Goal: Task Accomplishment & Management: Manage account settings

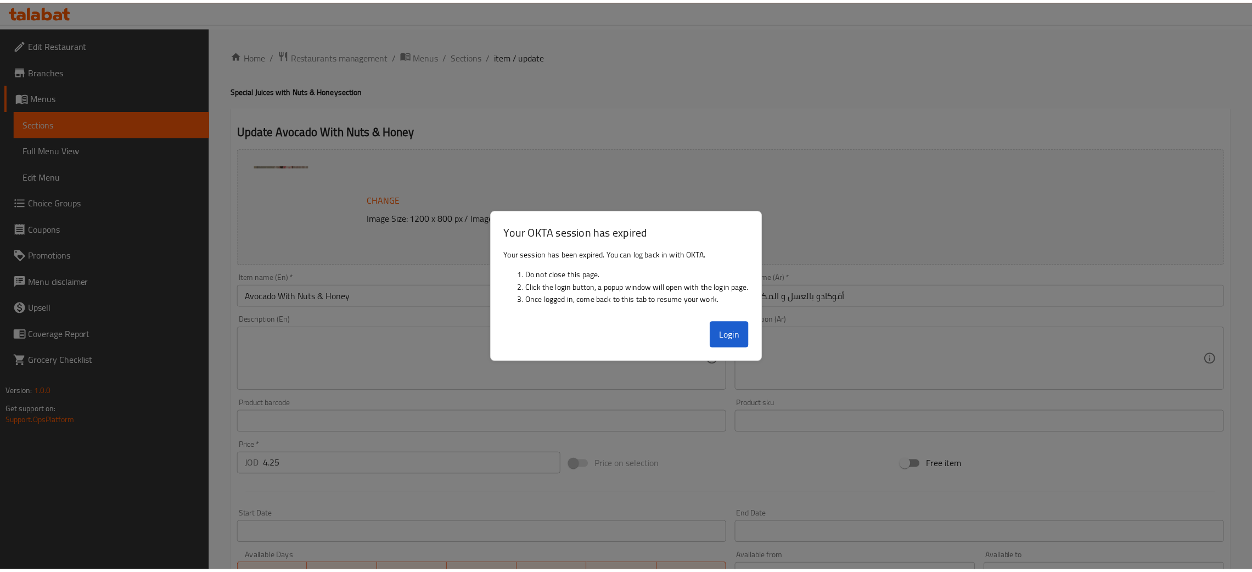
scroll to position [217, 0]
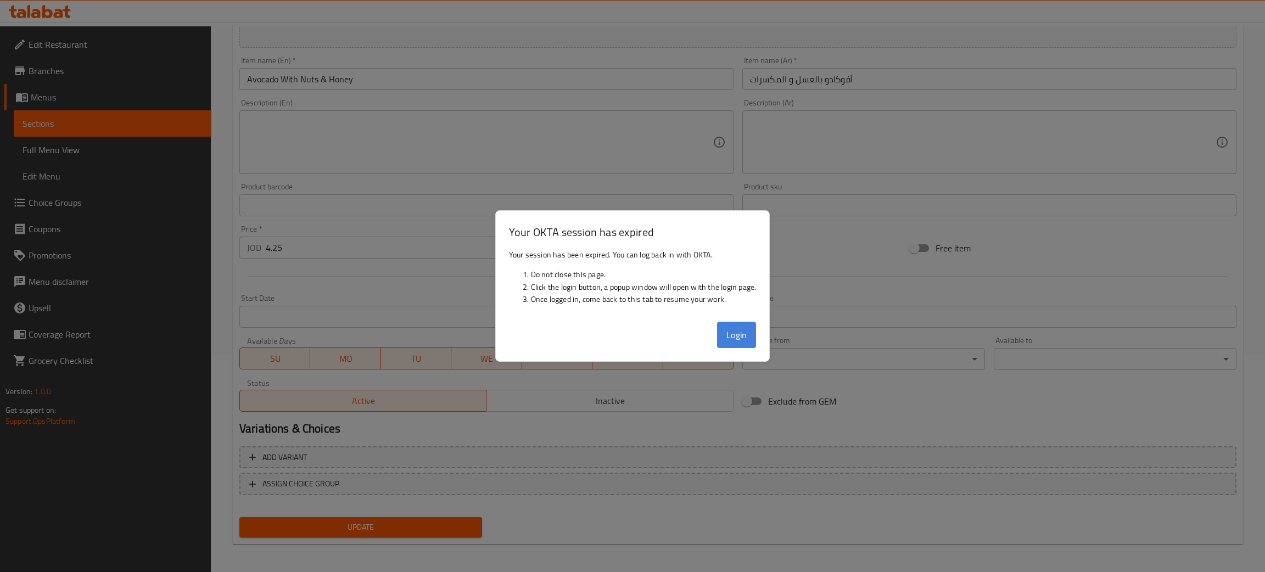
click at [743, 329] on button "Login" at bounding box center [737, 335] width 40 height 26
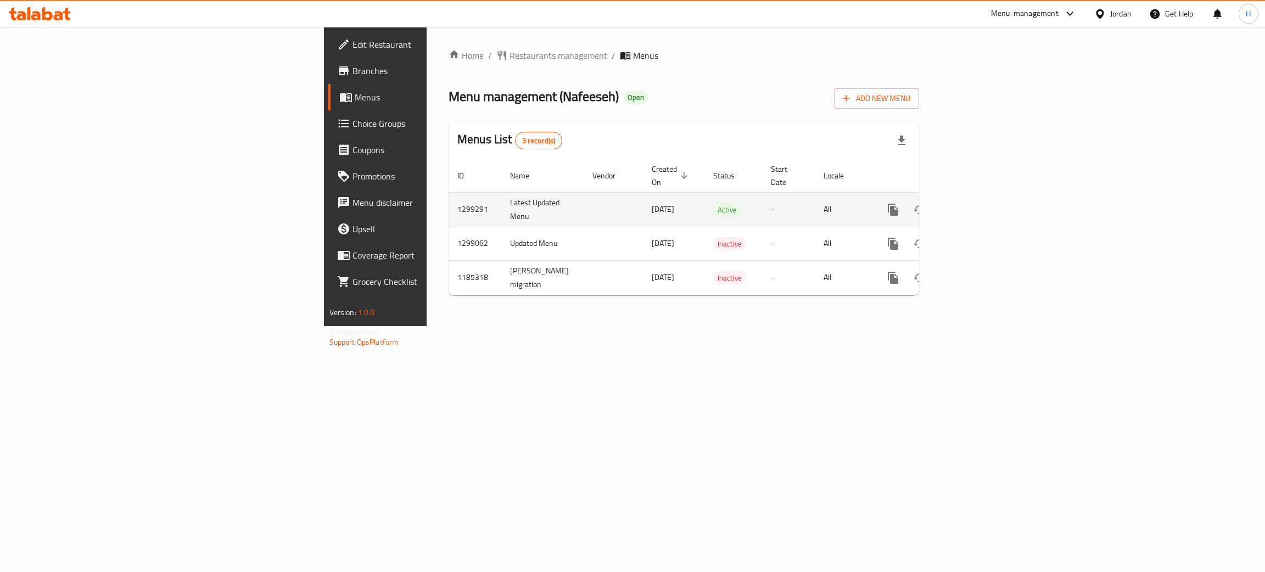
click at [979, 203] on icon "enhanced table" at bounding box center [972, 209] width 13 height 13
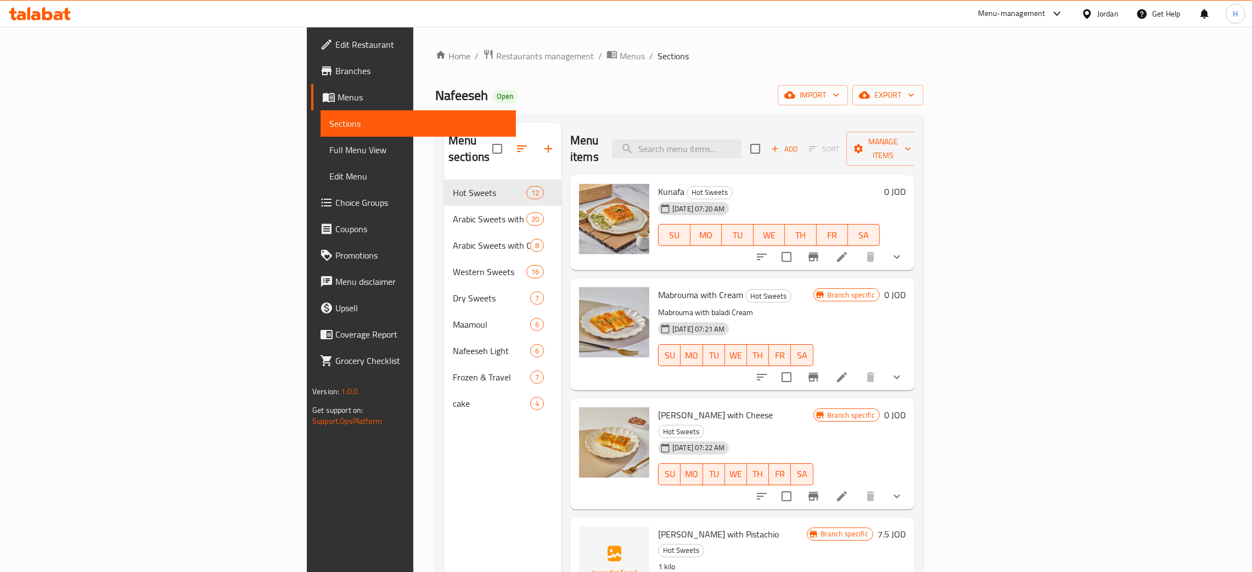
click at [435, 89] on span "Nafeeseh" at bounding box center [461, 95] width 53 height 25
click at [435, 88] on span "Nafeeseh" at bounding box center [461, 95] width 53 height 25
click at [435, 77] on div "Home / Restaurants management / Menus / Sections Nafeeseh Open import export Me…" at bounding box center [679, 376] width 488 height 655
drag, startPoint x: 293, startPoint y: 87, endPoint x: 320, endPoint y: 113, distance: 38.1
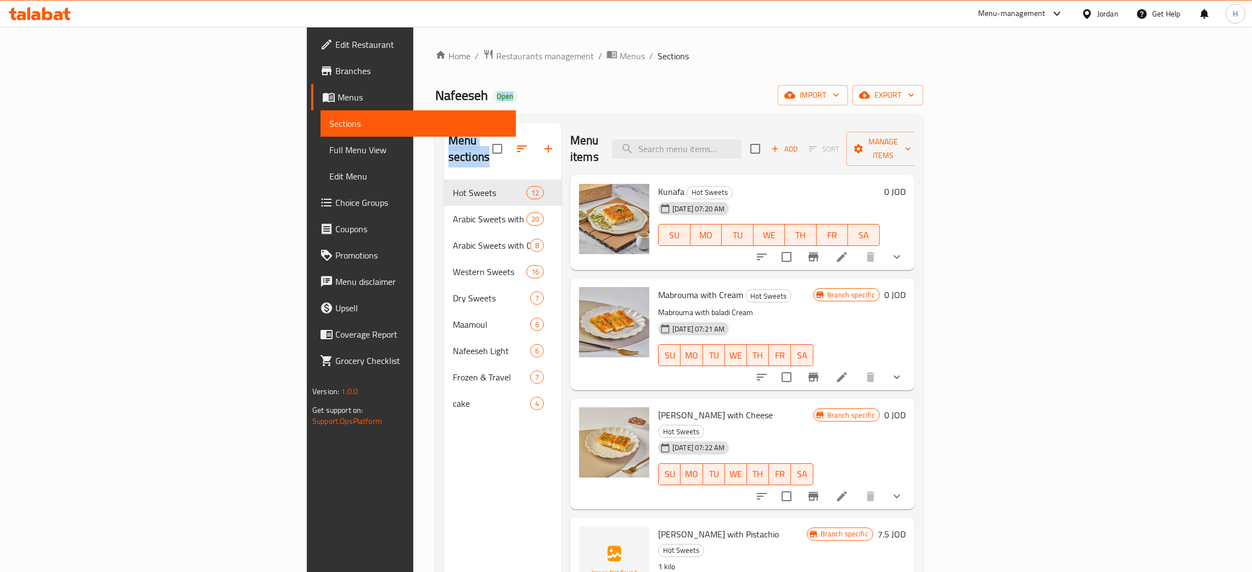
click at [435, 113] on div "Home / Restaurants management / Menus / Sections Nafeeseh Open import export Me…" at bounding box center [679, 376] width 488 height 655
click at [435, 102] on div "Nafeeseh Open import export" at bounding box center [679, 95] width 488 height 20
click at [435, 104] on span "Nafeeseh" at bounding box center [461, 95] width 53 height 25
drag, startPoint x: 229, startPoint y: 96, endPoint x: 321, endPoint y: 458, distance: 373.9
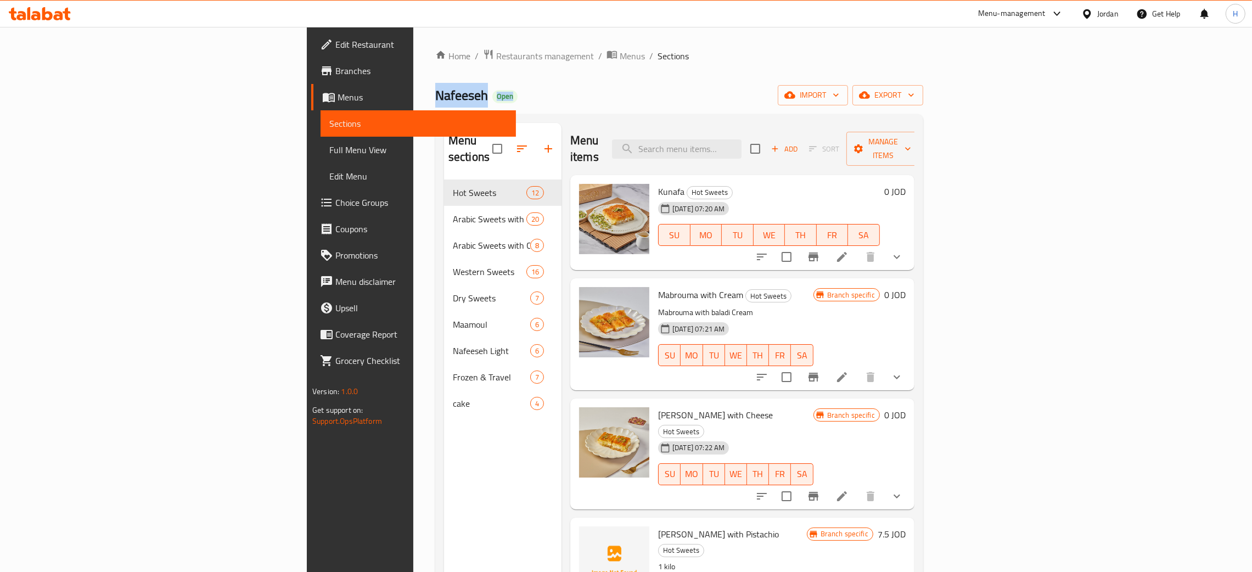
click at [413, 462] on div "Home / Restaurants management / Menus / Sections Nafeeseh Open import export Me…" at bounding box center [679, 376] width 532 height 699
click at [444, 457] on div "Menu sections Hot Sweets 12 Arabic Sweets with Nuts 20 Arabic Sweets with Cream…" at bounding box center [502, 409] width 117 height 572
click at [435, 105] on div "Nafeeseh Open import export" at bounding box center [679, 95] width 488 height 20
click at [435, 100] on span "Nafeeseh" at bounding box center [461, 95] width 53 height 25
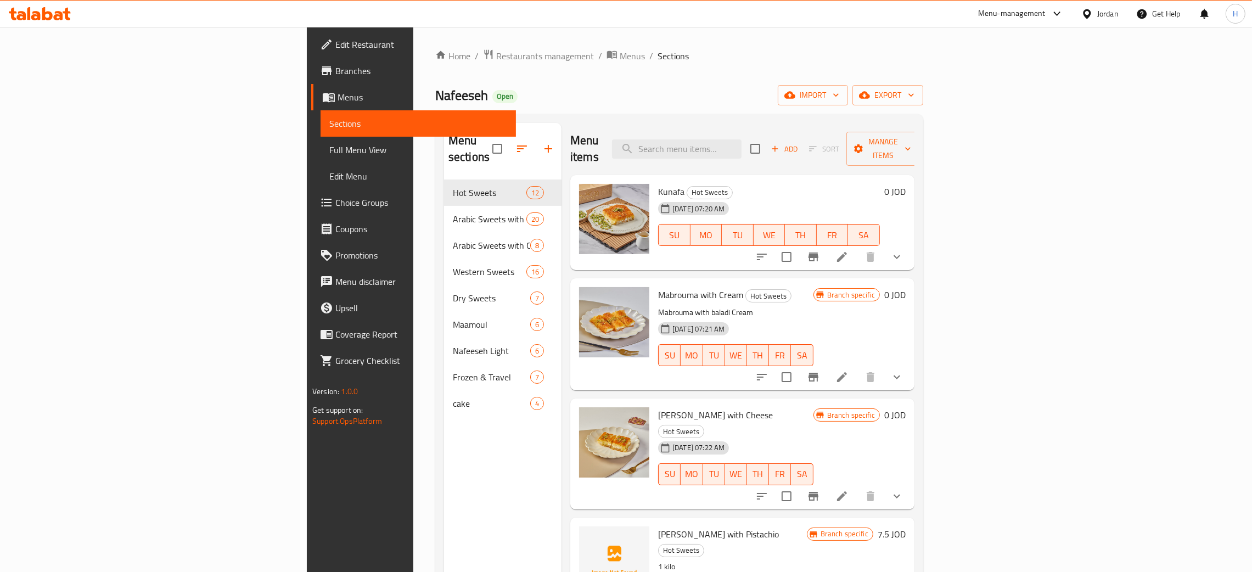
click at [46, 3] on div at bounding box center [40, 14] width 80 height 22
click at [39, 12] on icon at bounding box center [40, 13] width 62 height 13
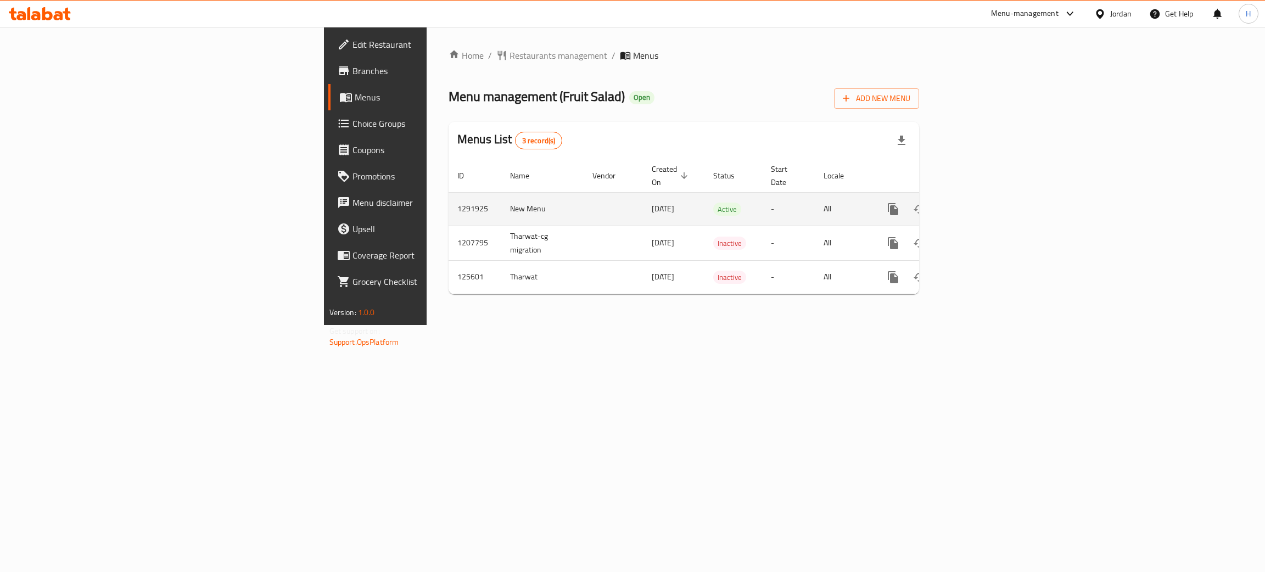
click at [977, 204] on icon "enhanced table" at bounding box center [972, 209] width 10 height 10
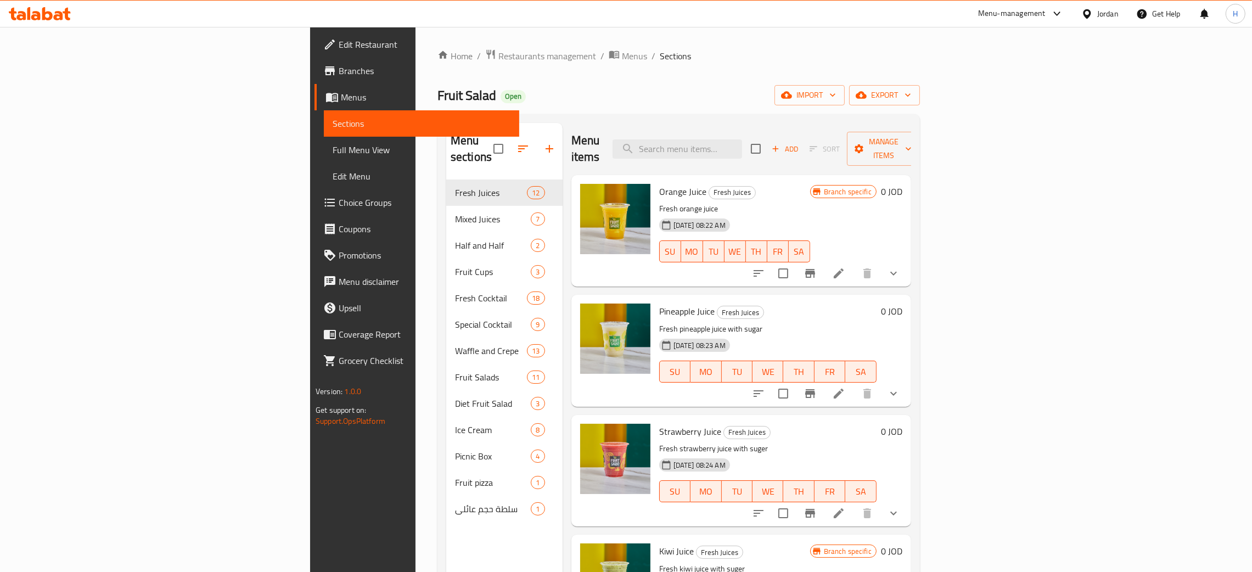
click at [684, 141] on div "Menu items Add Sort Manage items" at bounding box center [742, 149] width 340 height 52
click at [742, 144] on input "search" at bounding box center [678, 148] width 130 height 19
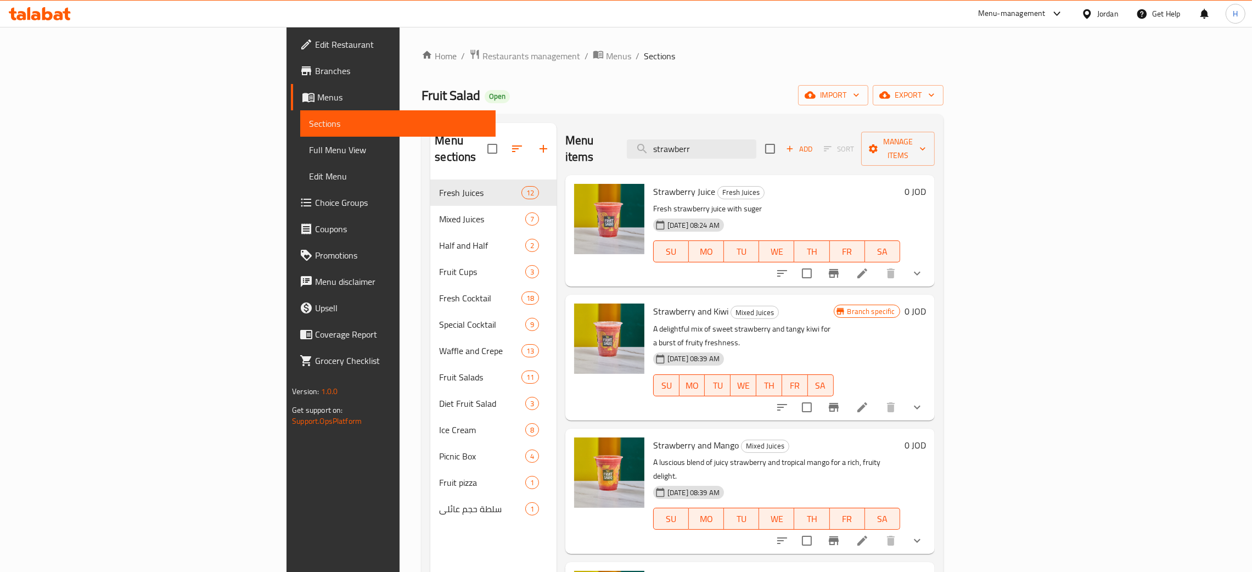
click at [931, 528] on button "show more" at bounding box center [917, 541] width 26 height 26
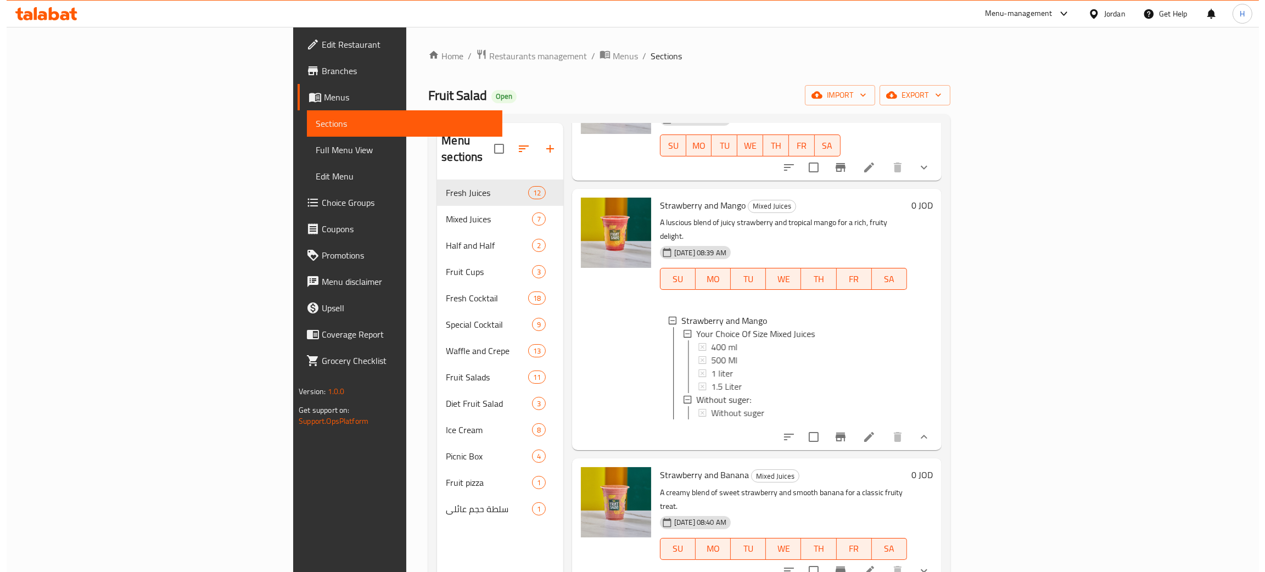
scroll to position [247, 0]
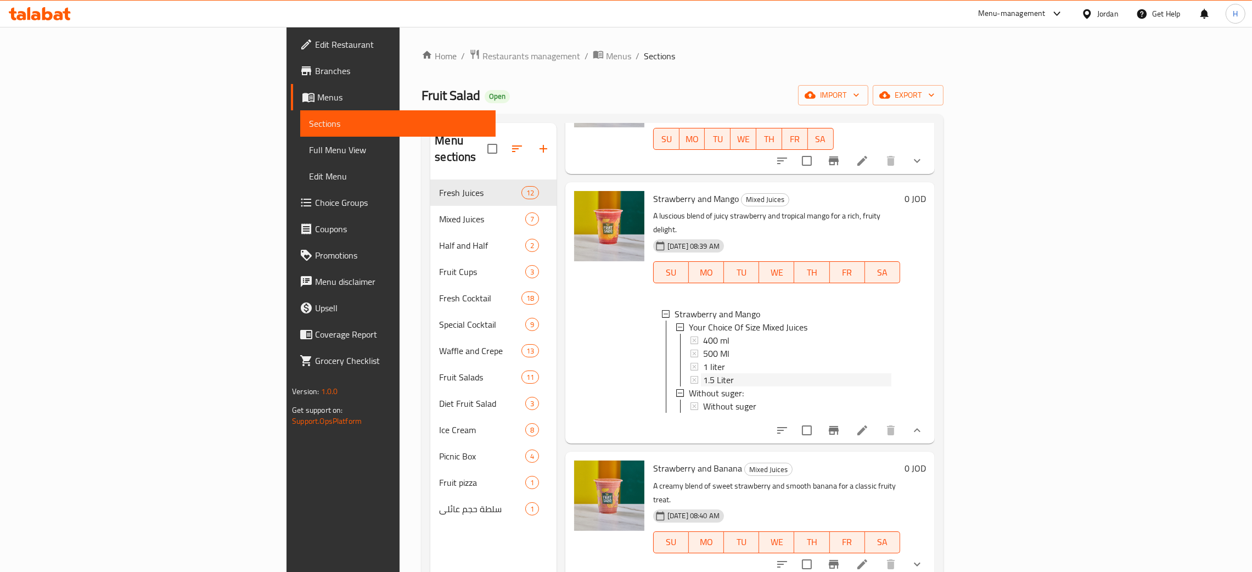
click at [703, 373] on div "1.5 Liter" at bounding box center [797, 379] width 188 height 13
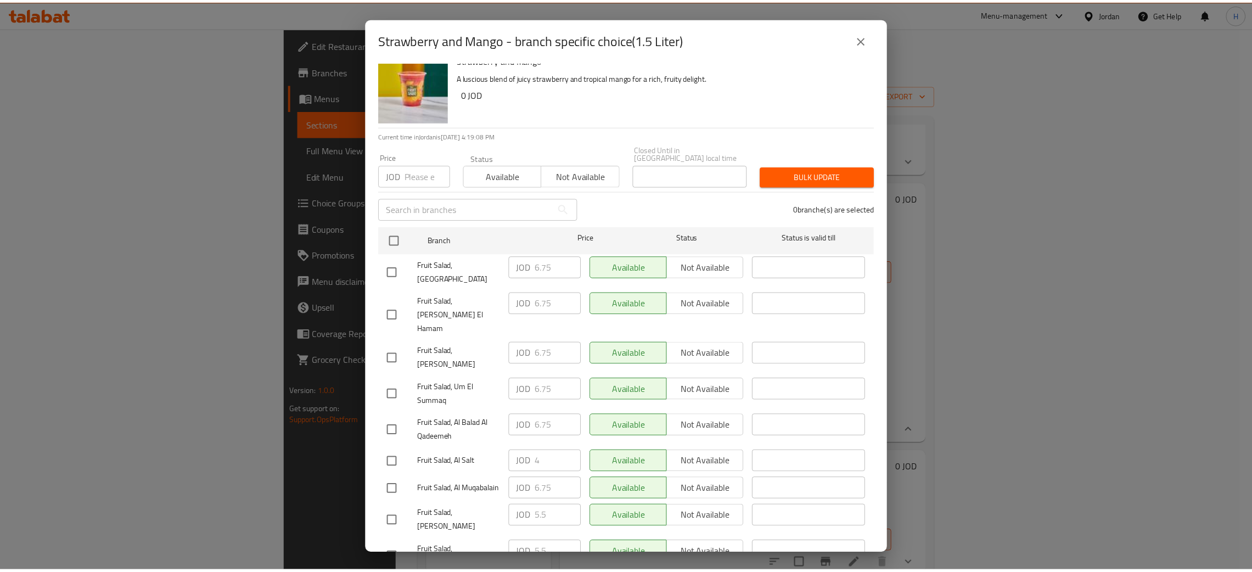
scroll to position [17, 0]
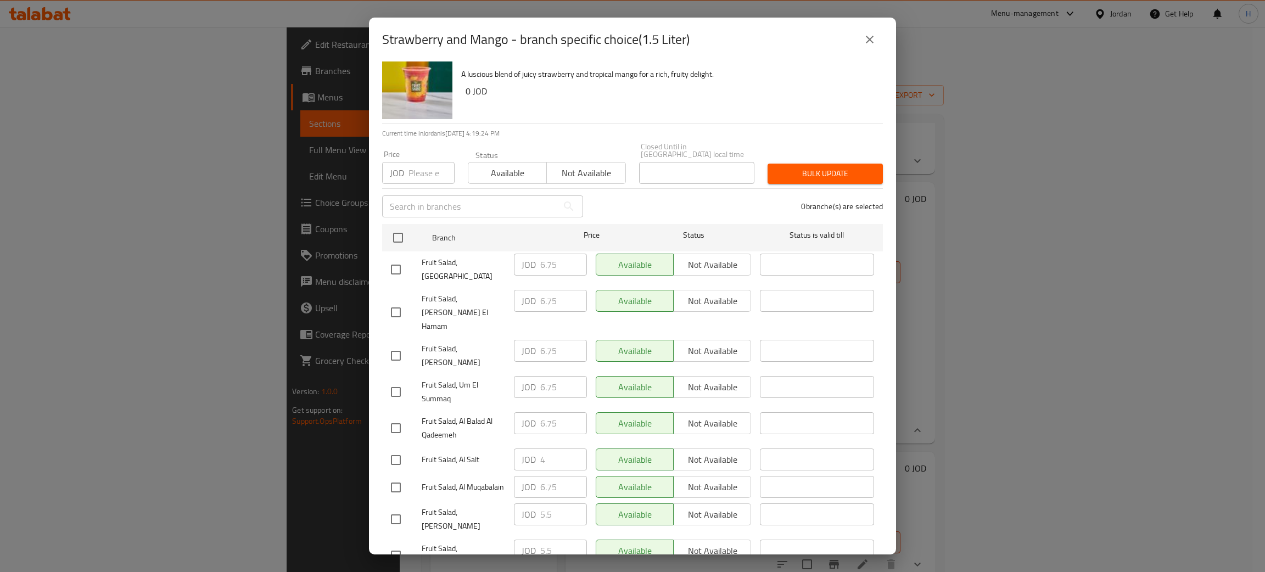
click at [879, 31] on button "close" at bounding box center [869, 39] width 26 height 26
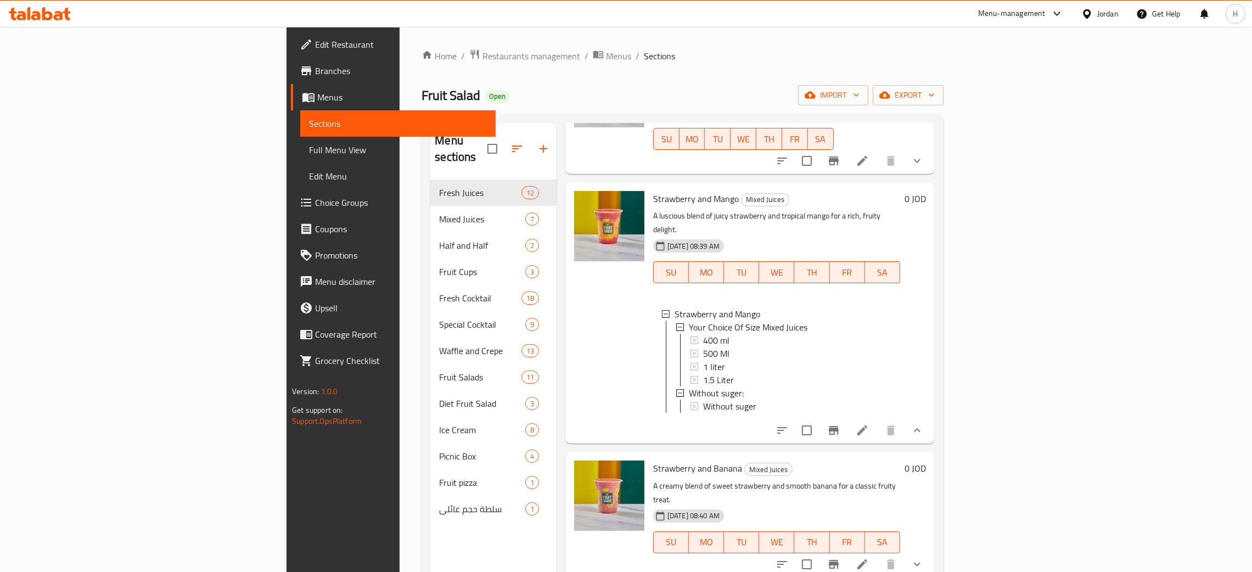
scroll to position [0, 0]
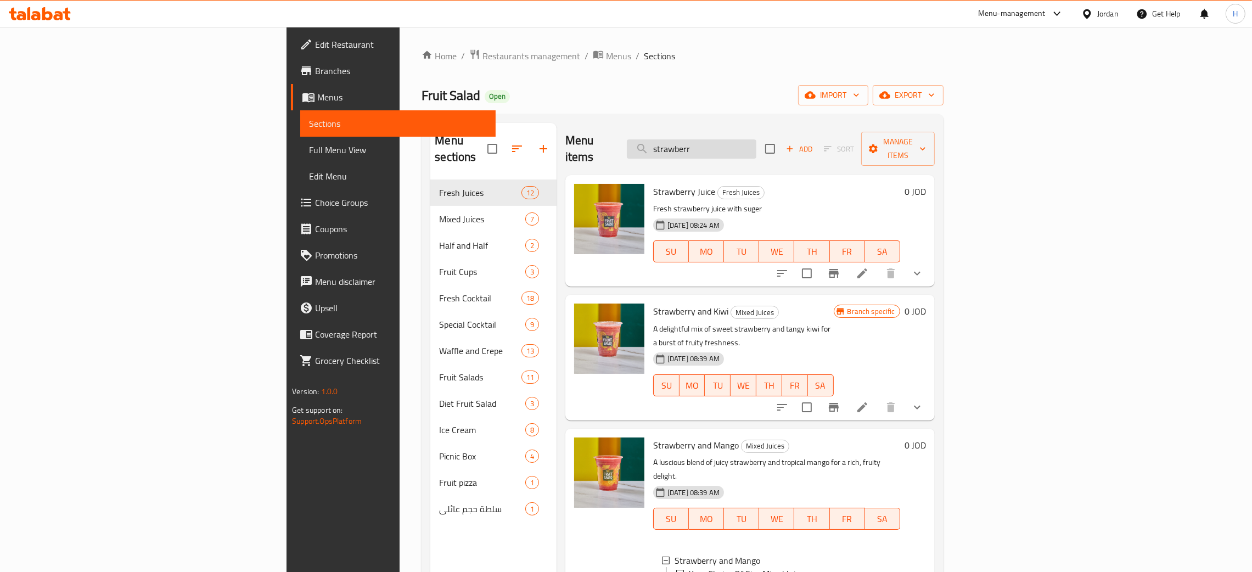
click at [757, 139] on input "strawberr" at bounding box center [692, 148] width 130 height 19
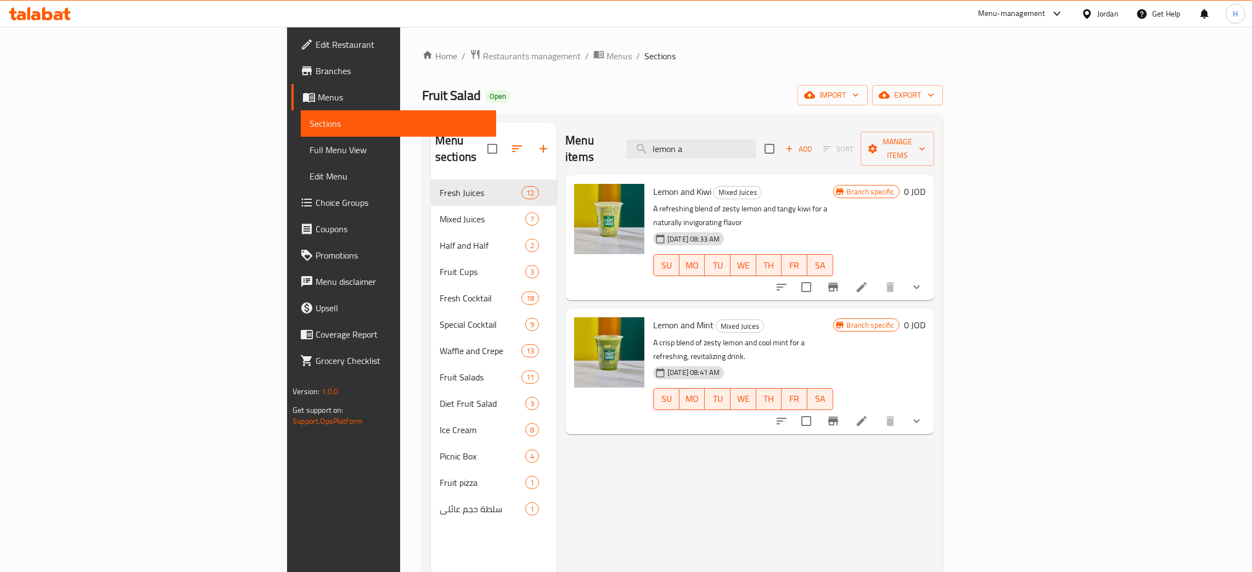
type input "lemon a"
click at [923, 414] on icon "show more" at bounding box center [916, 420] width 13 height 13
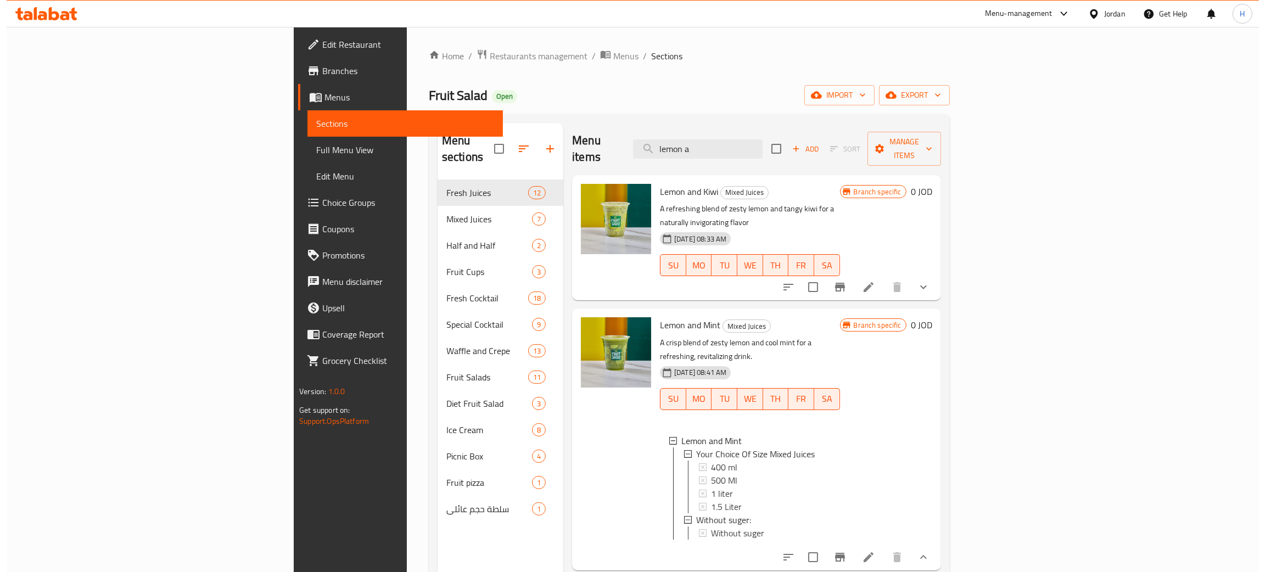
scroll to position [1, 0]
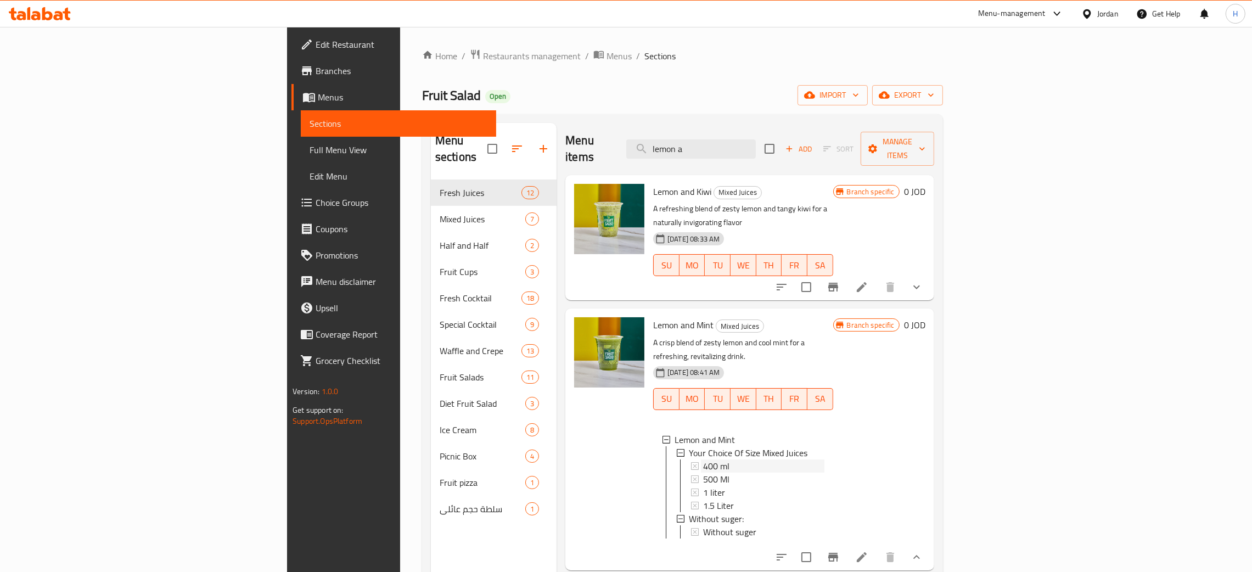
click at [703, 460] on div "400 ml" at bounding box center [763, 466] width 121 height 13
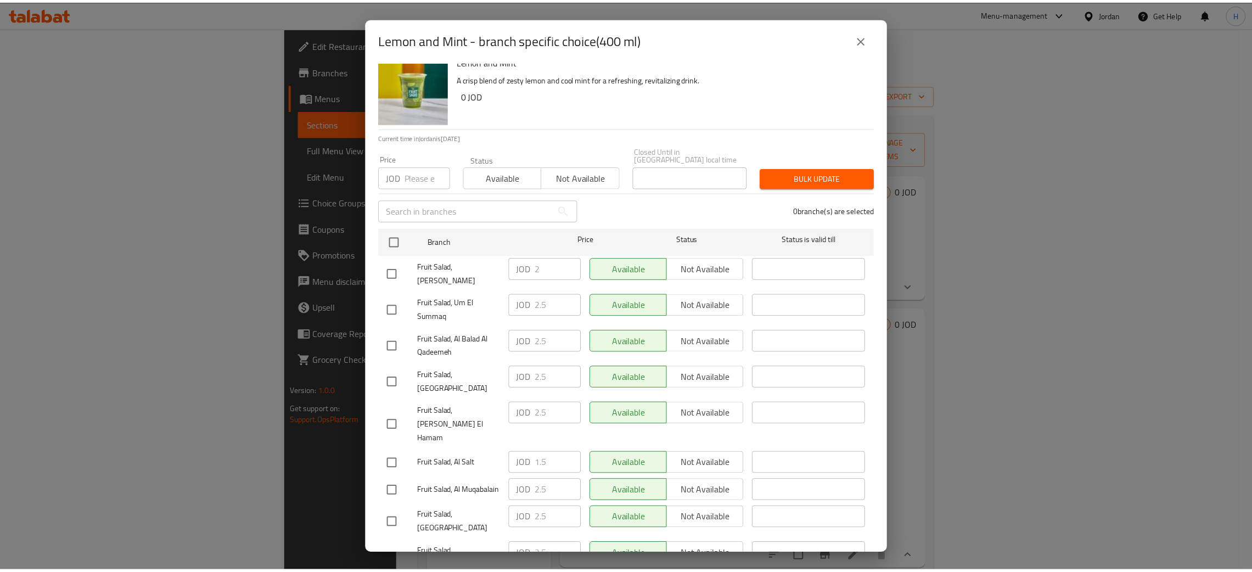
scroll to position [17, 0]
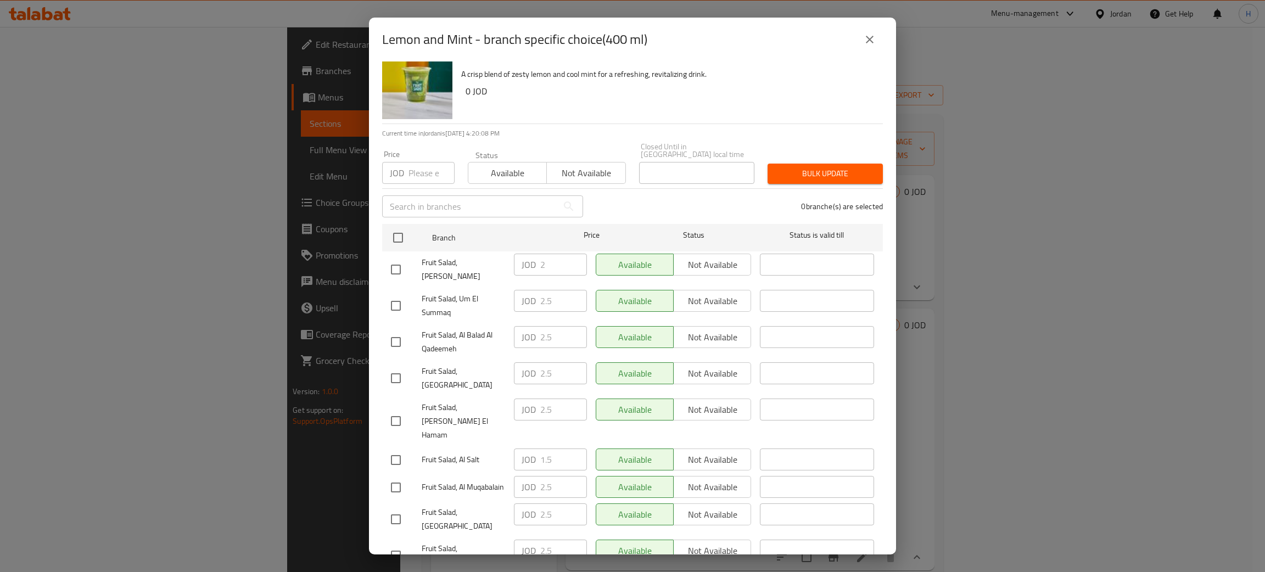
click at [745, 95] on h6 "0 JOD" at bounding box center [670, 90] width 408 height 15
click at [398, 262] on input "checkbox" at bounding box center [395, 269] width 23 height 23
checkbox input "true"
click at [879, 40] on button "close" at bounding box center [869, 39] width 26 height 26
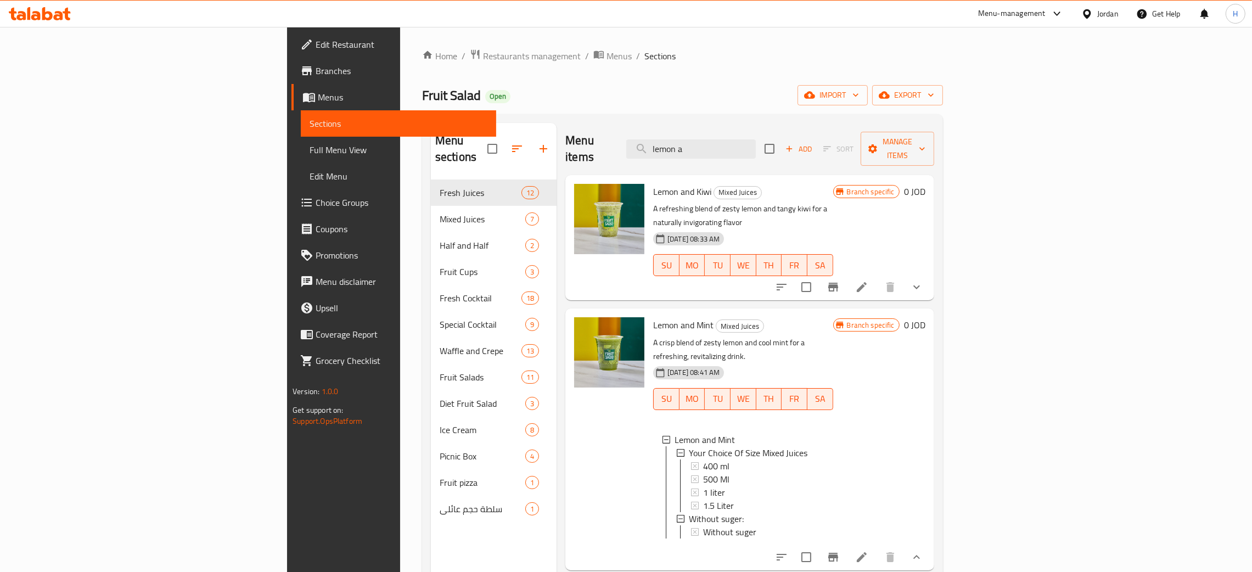
click at [703, 460] on div "400 ml" at bounding box center [763, 466] width 121 height 13
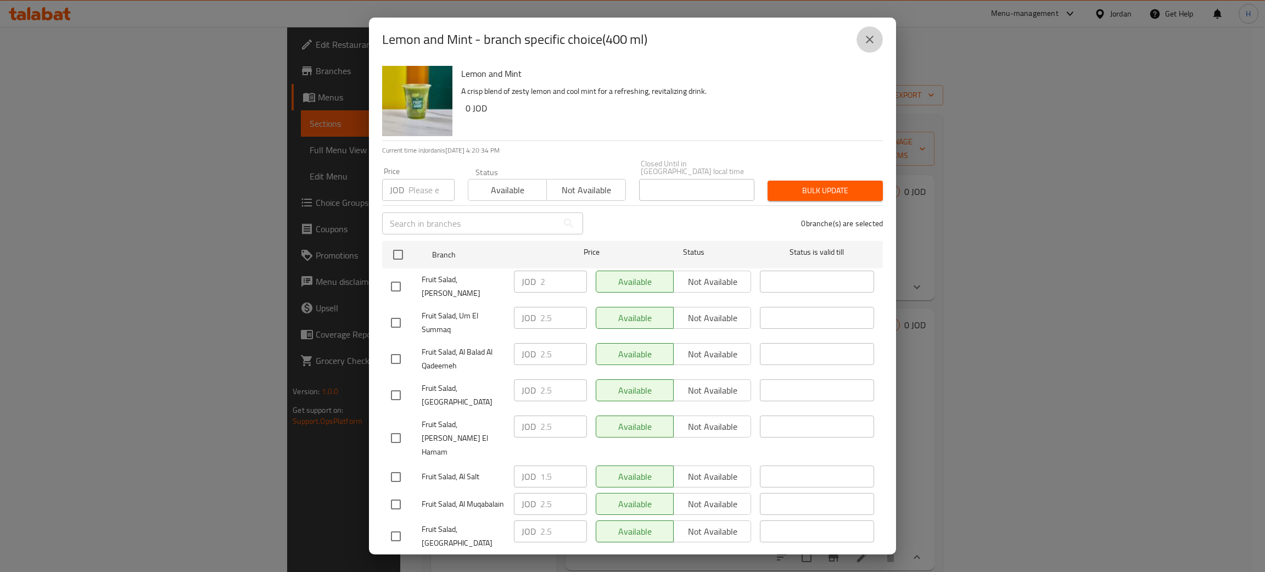
drag, startPoint x: 870, startPoint y: 36, endPoint x: 859, endPoint y: 78, distance: 43.1
click at [869, 36] on icon "close" at bounding box center [869, 39] width 13 height 13
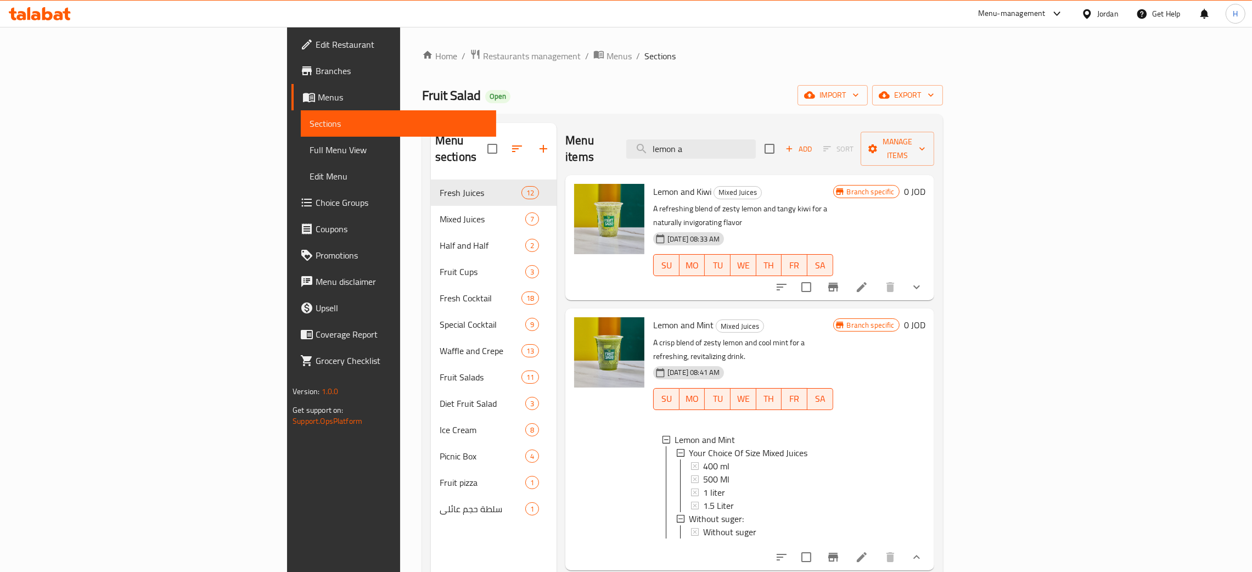
click at [316, 71] on span "Branches" at bounding box center [402, 70] width 172 height 13
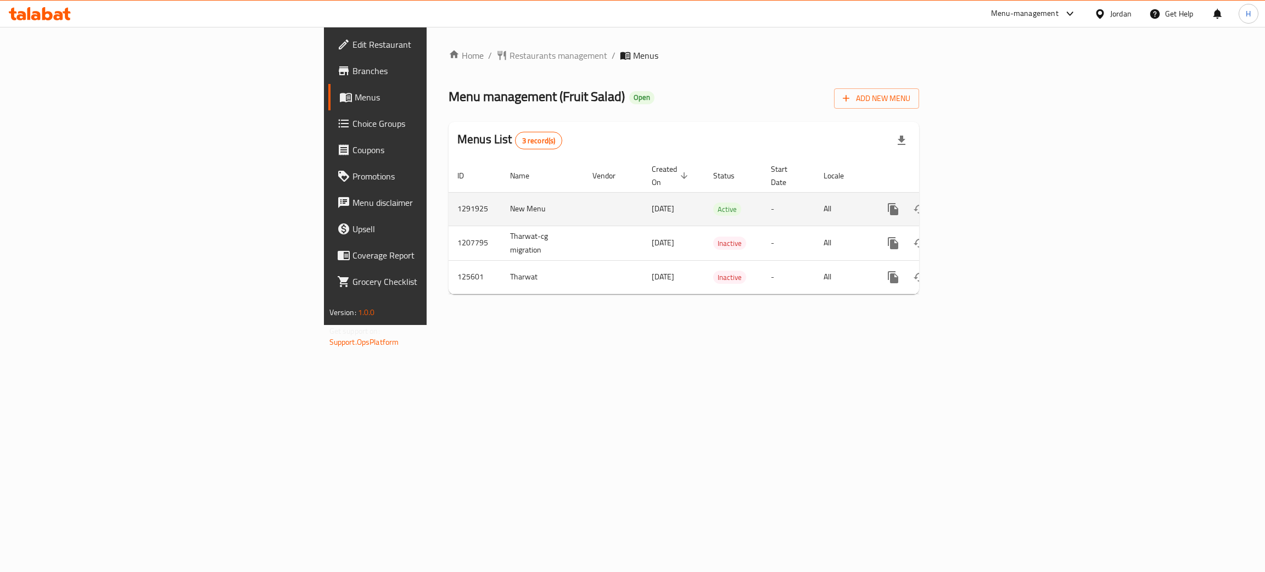
click at [977, 204] on icon "enhanced table" at bounding box center [972, 209] width 10 height 10
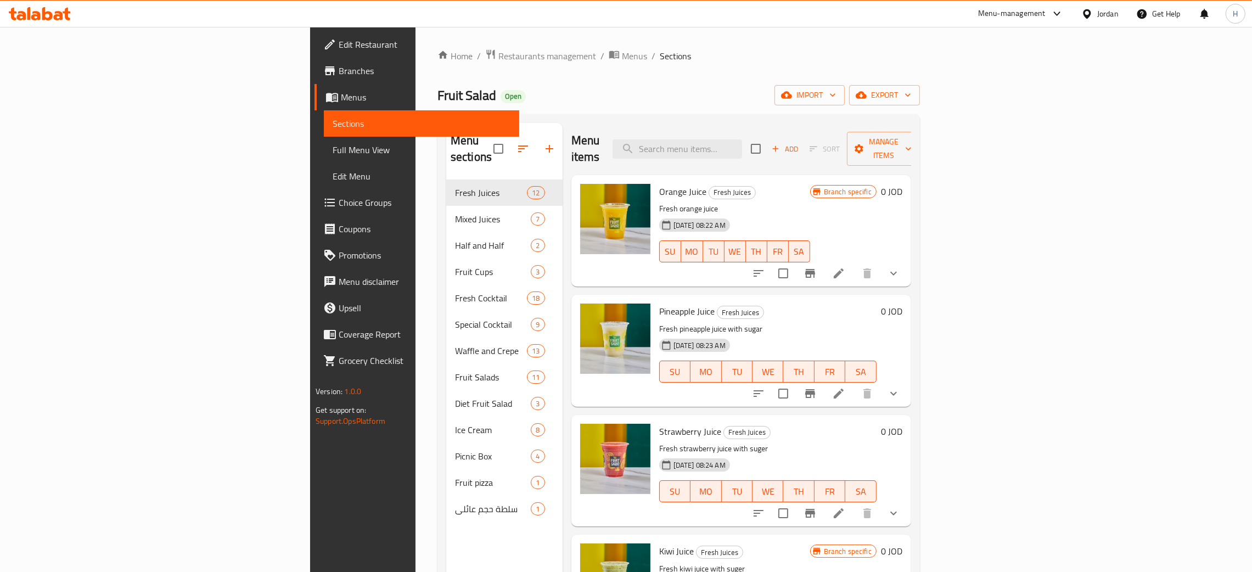
click at [339, 67] on span "Branches" at bounding box center [425, 70] width 172 height 13
